Goal: Task Accomplishment & Management: Use online tool/utility

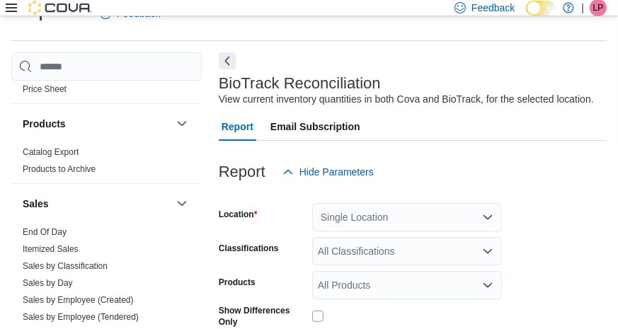
scroll to position [1151, 0]
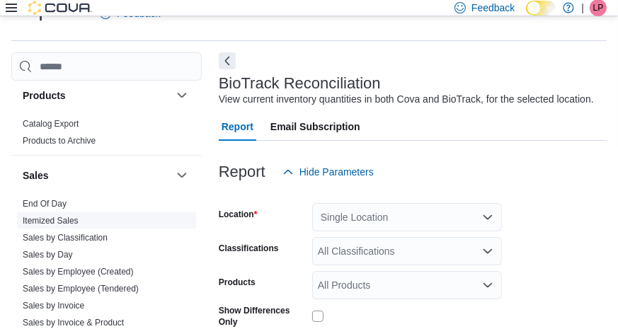
click at [50, 216] on link "Itemized Sales" at bounding box center [51, 221] width 56 height 10
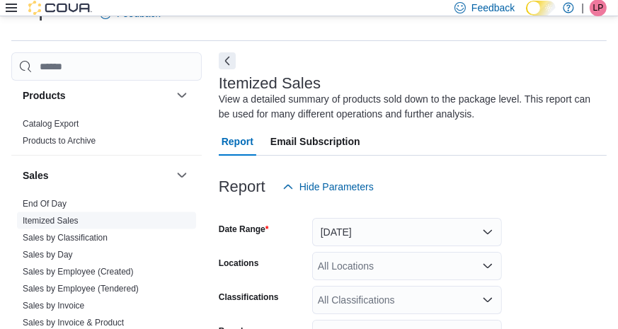
scroll to position [47, 0]
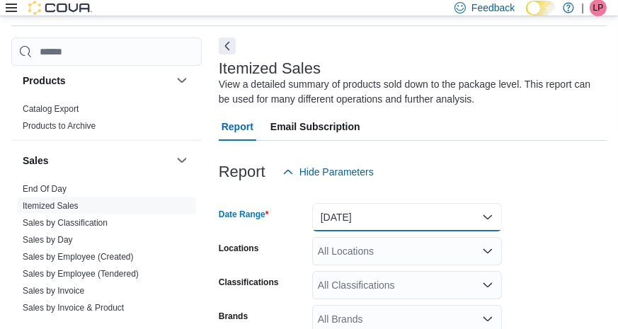
click at [341, 216] on button "[DATE]" at bounding box center [407, 217] width 190 height 28
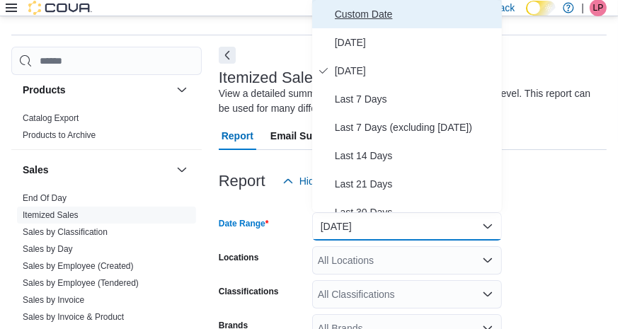
click at [355, 19] on span "Custom Date" at bounding box center [415, 14] width 161 height 17
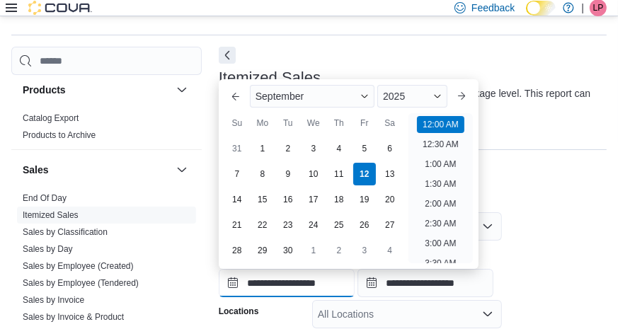
scroll to position [44, 0]
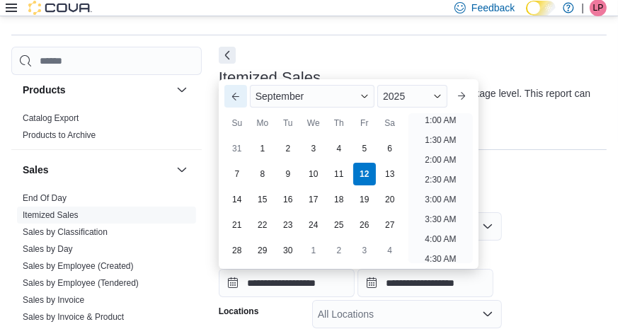
drag, startPoint x: 268, startPoint y: 290, endPoint x: 235, endPoint y: 98, distance: 195.4
click at [235, 98] on button "Previous Month" at bounding box center [235, 96] width 23 height 23
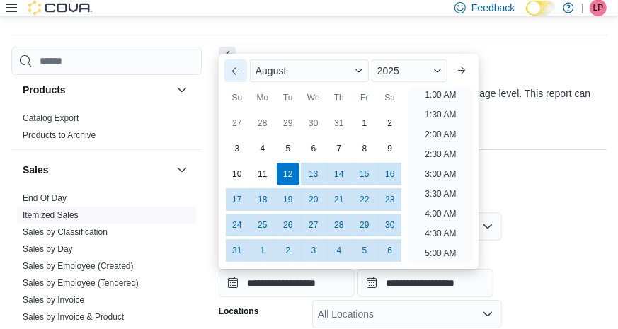
scroll to position [3, 0]
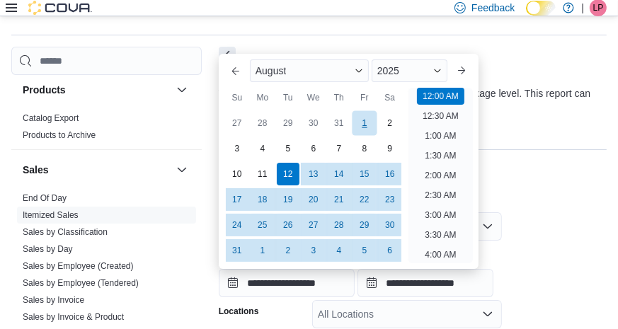
click at [359, 125] on div "1" at bounding box center [364, 123] width 25 height 25
type input "**********"
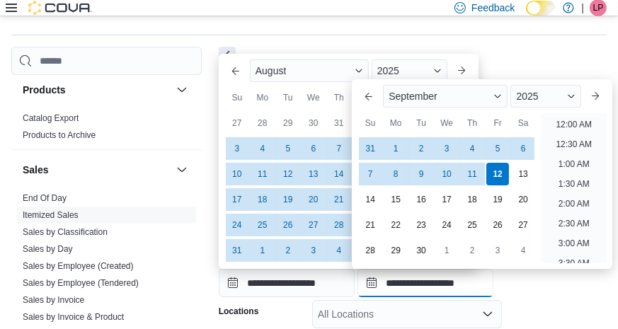
click at [423, 293] on input "**********" at bounding box center [425, 283] width 136 height 28
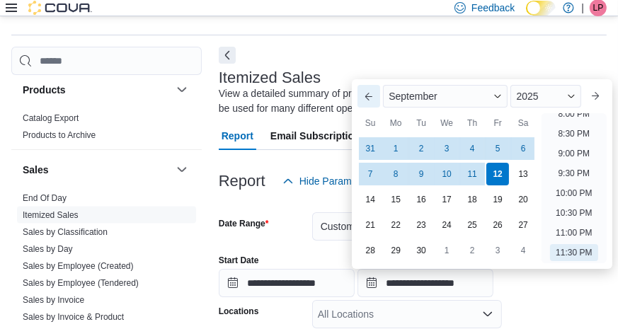
click at [369, 99] on button "Previous Month" at bounding box center [368, 96] width 23 height 23
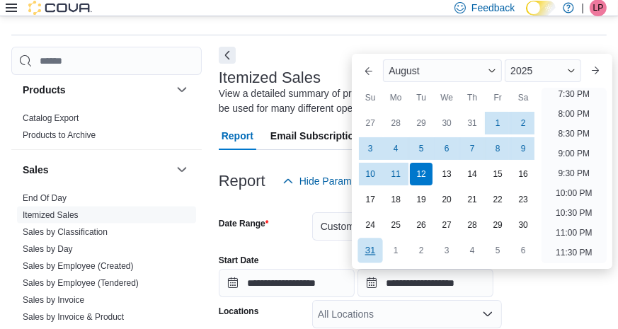
click at [363, 249] on div "31" at bounding box center [370, 251] width 25 height 25
type input "**********"
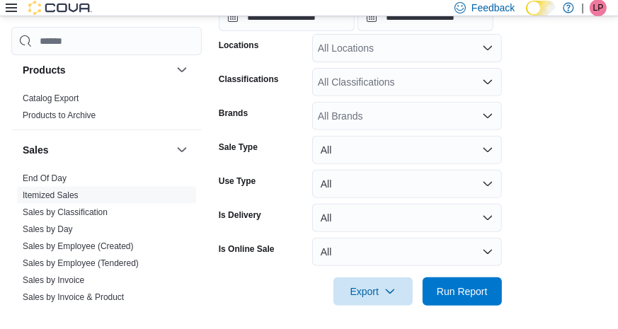
scroll to position [309, 0]
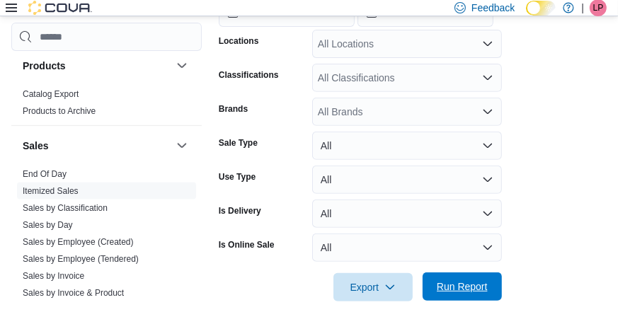
click at [481, 286] on span "Run Report" at bounding box center [462, 287] width 51 height 14
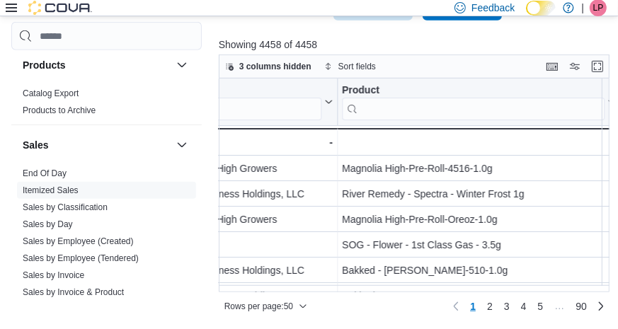
scroll to position [0, 1982]
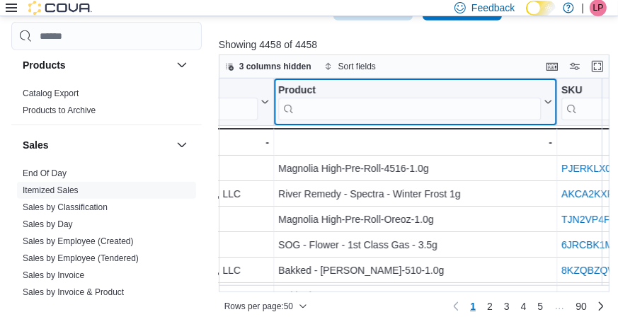
click at [394, 112] on input "search" at bounding box center [409, 109] width 263 height 23
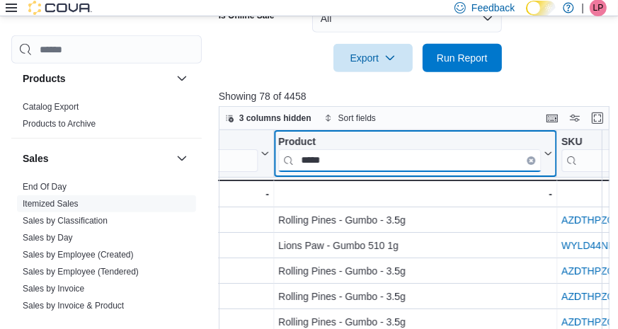
scroll to position [590, 0]
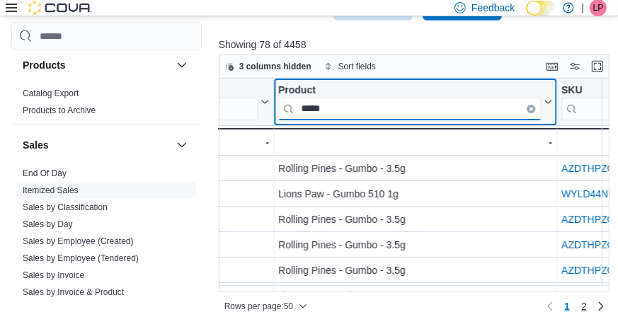
type input "*****"
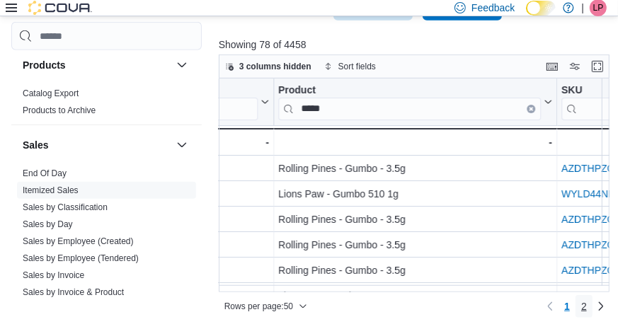
click at [584, 306] on link "2" at bounding box center [583, 306] width 17 height 23
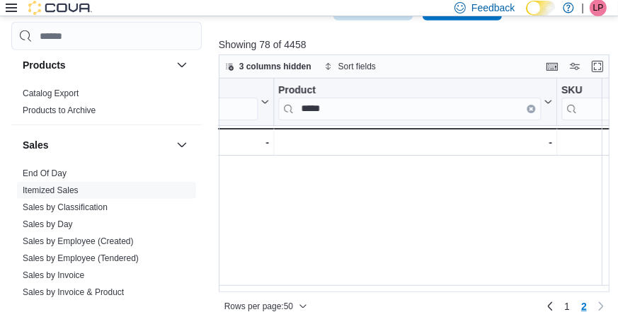
scroll to position [0, 0]
